Goal: Obtain resource: Obtain resource

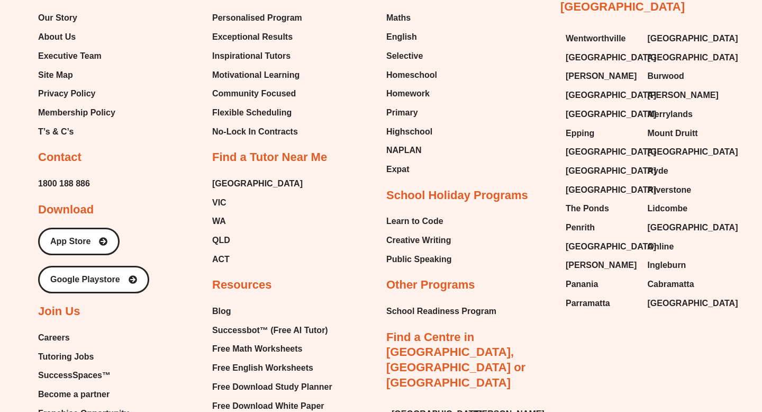
scroll to position [4510, 0]
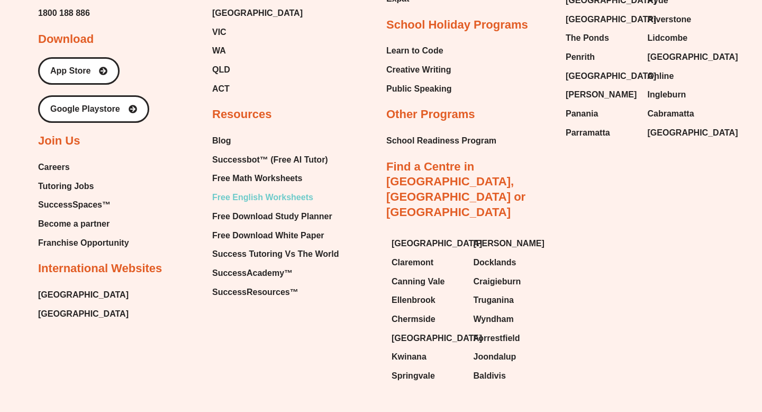
click at [257, 189] on span "Free English Worksheets" at bounding box center [262, 197] width 101 height 16
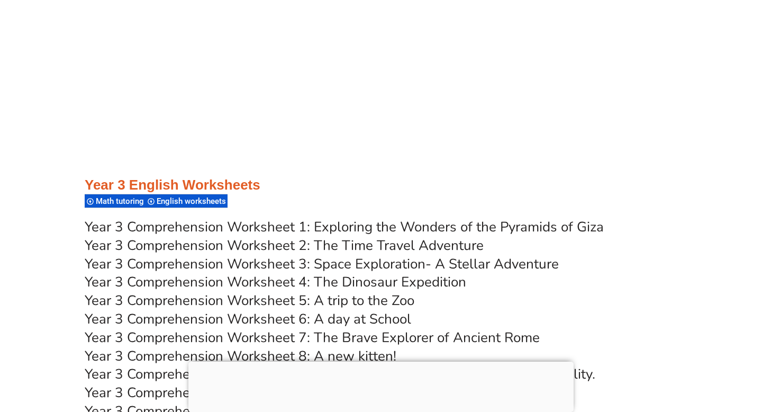
scroll to position [3394, 0]
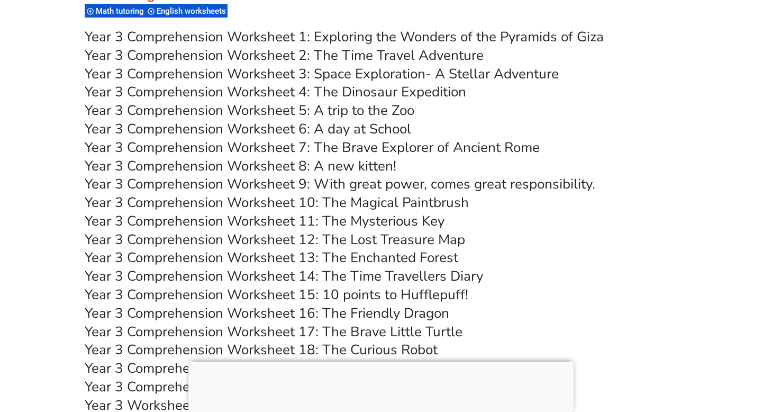
click at [406, 56] on link "Year 3 Comprehension Worksheet 2: The Time Travel Adventure" at bounding box center [284, 55] width 399 height 19
click at [372, 73] on link "Year 3 Comprehension Worksheet 3: Space Exploration- A Stellar Adventure" at bounding box center [322, 74] width 474 height 19
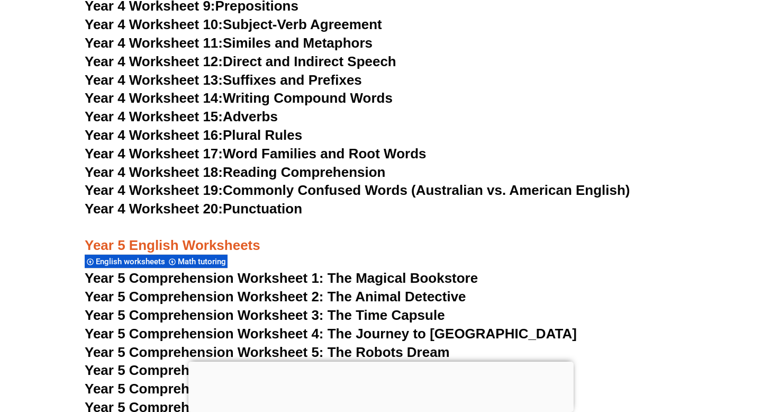
scroll to position [4789, 0]
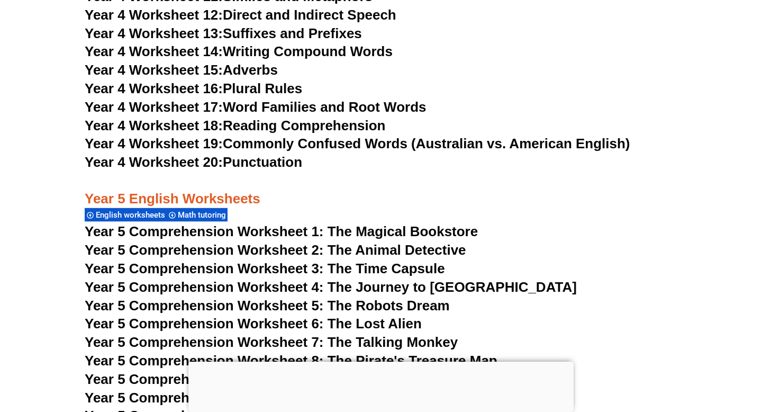
click at [241, 161] on link "Year 4 Worksheet 20: Punctuation" at bounding box center [194, 162] width 218 height 16
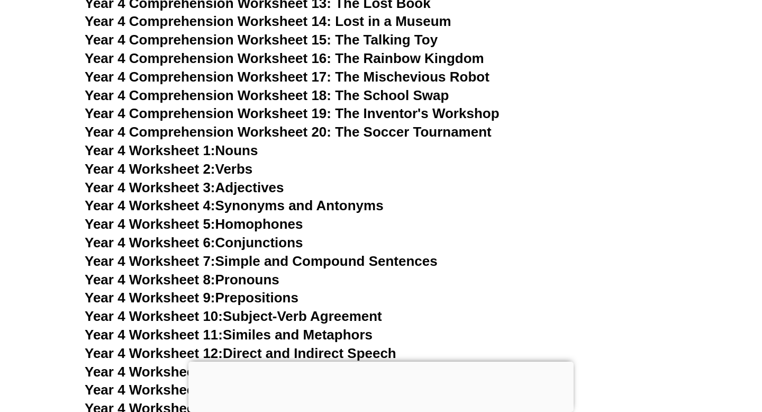
scroll to position [4448, 0]
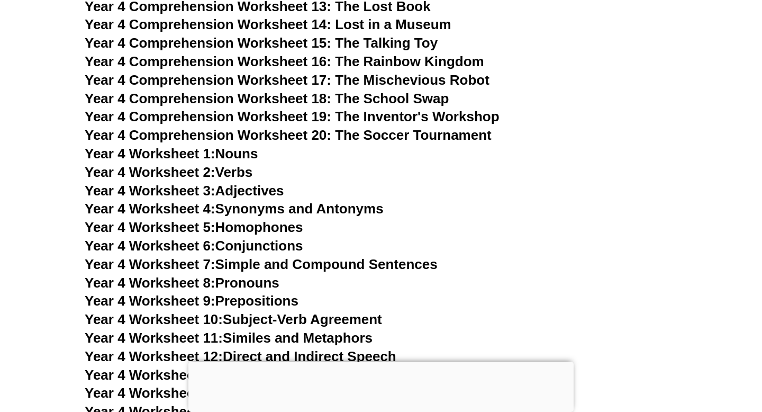
click at [366, 132] on span "Year 4 Comprehension Worksheet 20: The Soccer Tournament" at bounding box center [288, 135] width 407 height 16
